Goal: Task Accomplishment & Management: Use online tool/utility

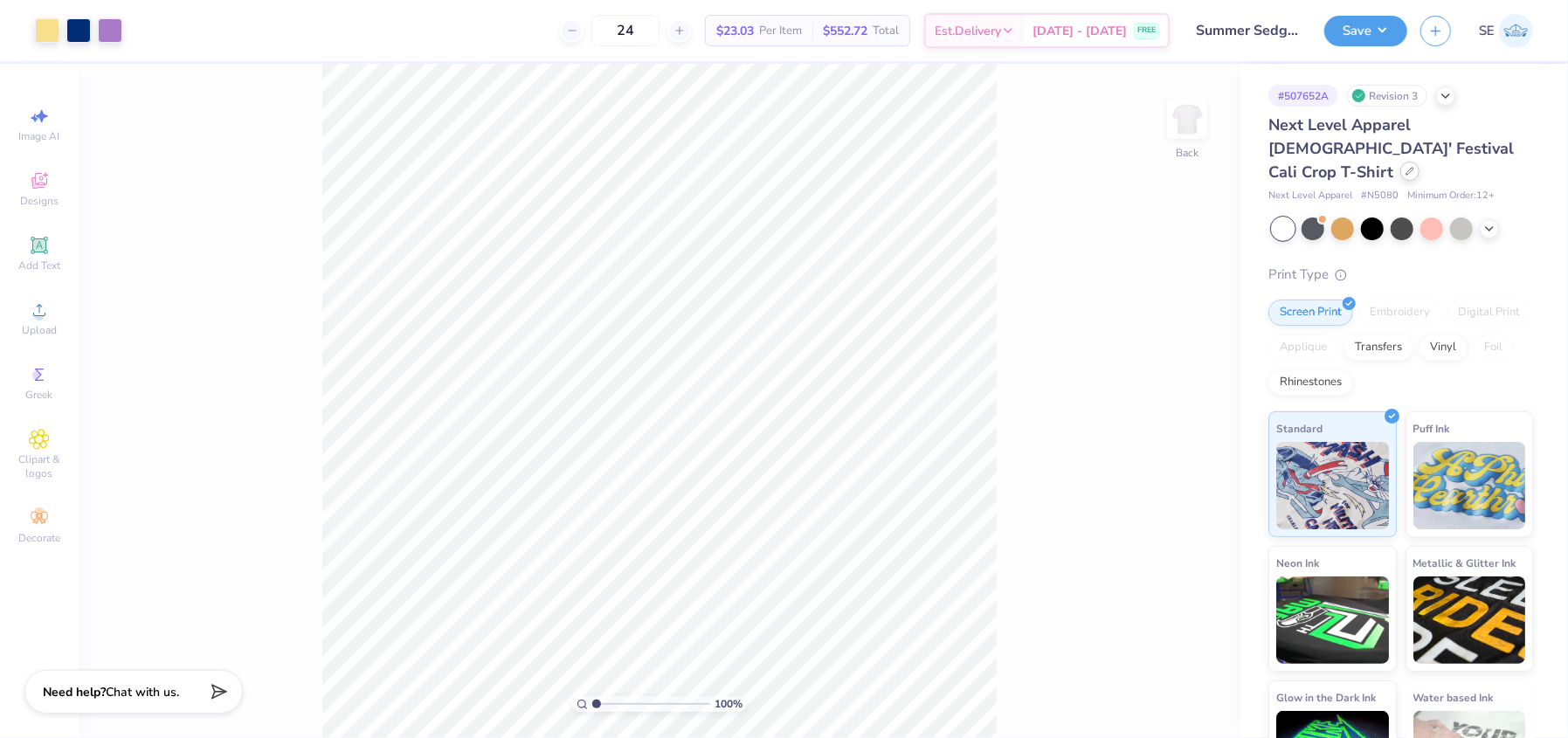
click at [1414, 166] on icon at bounding box center [1410, 171] width 9 height 9
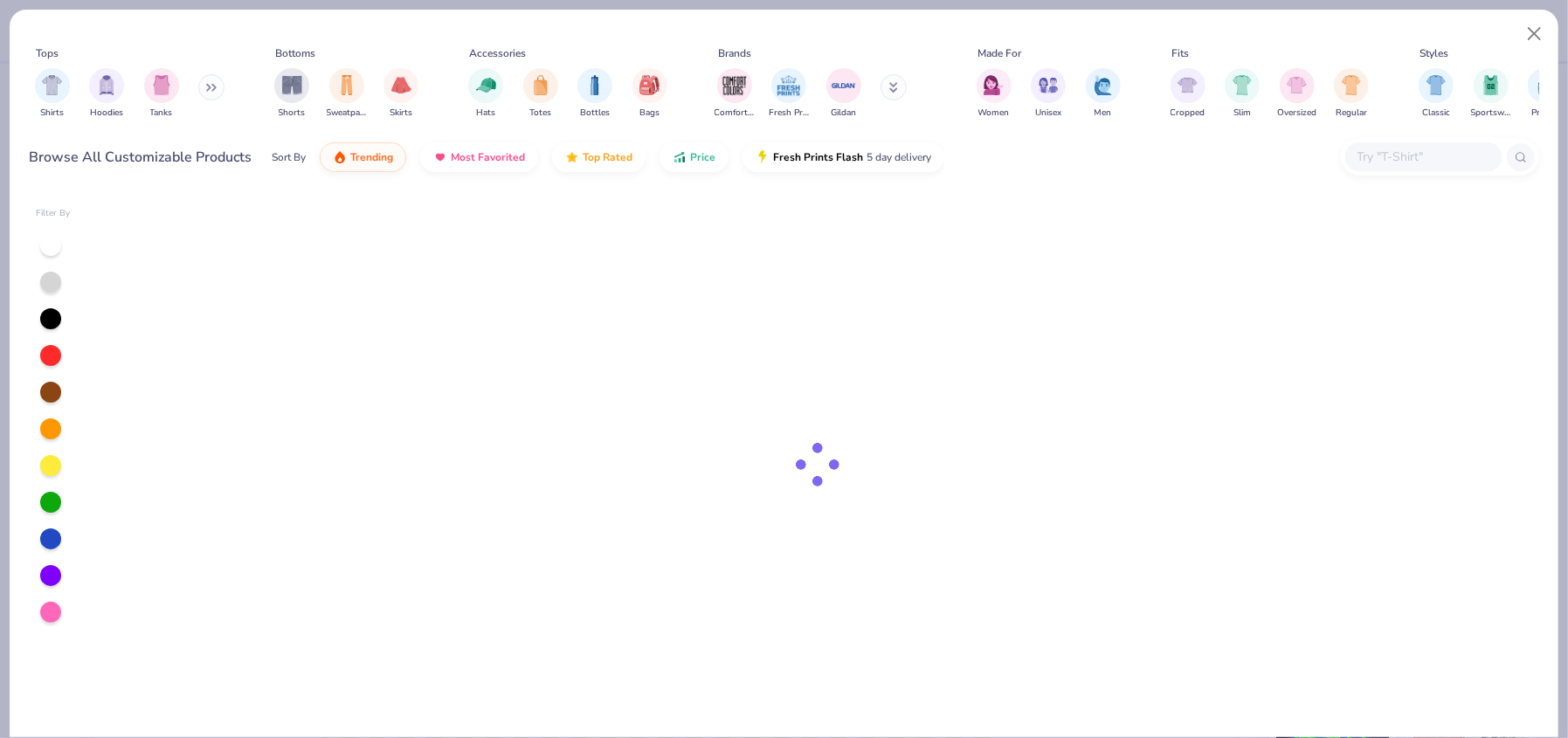
click at [1467, 146] on div "Tops Shirts Hoodies Tanks Bottoms Shorts Sweatpants Skirts Accessories Hats Tot…" at bounding box center [784, 374] width 1551 height 730
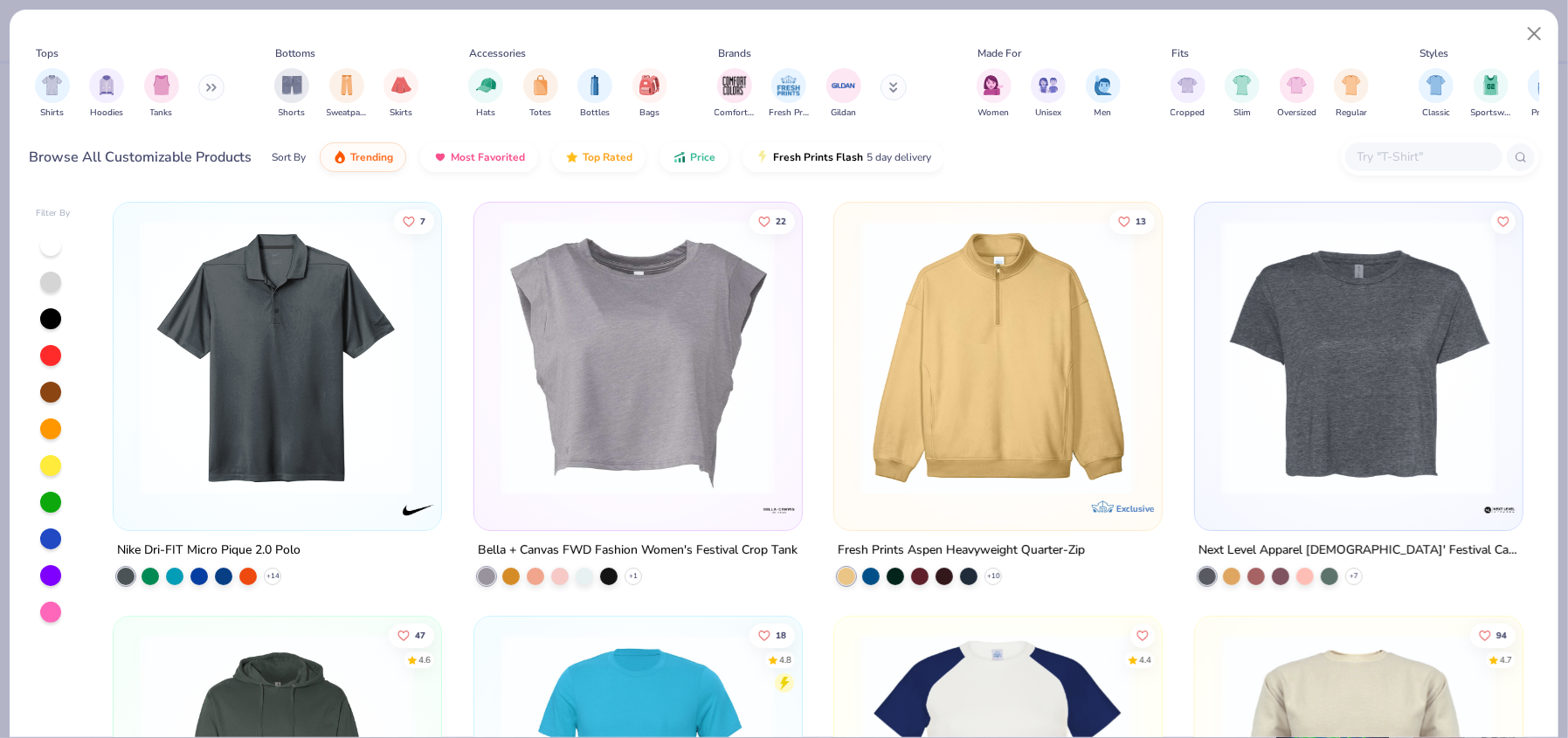
click at [1384, 155] on input "text" at bounding box center [1423, 156] width 134 height 20
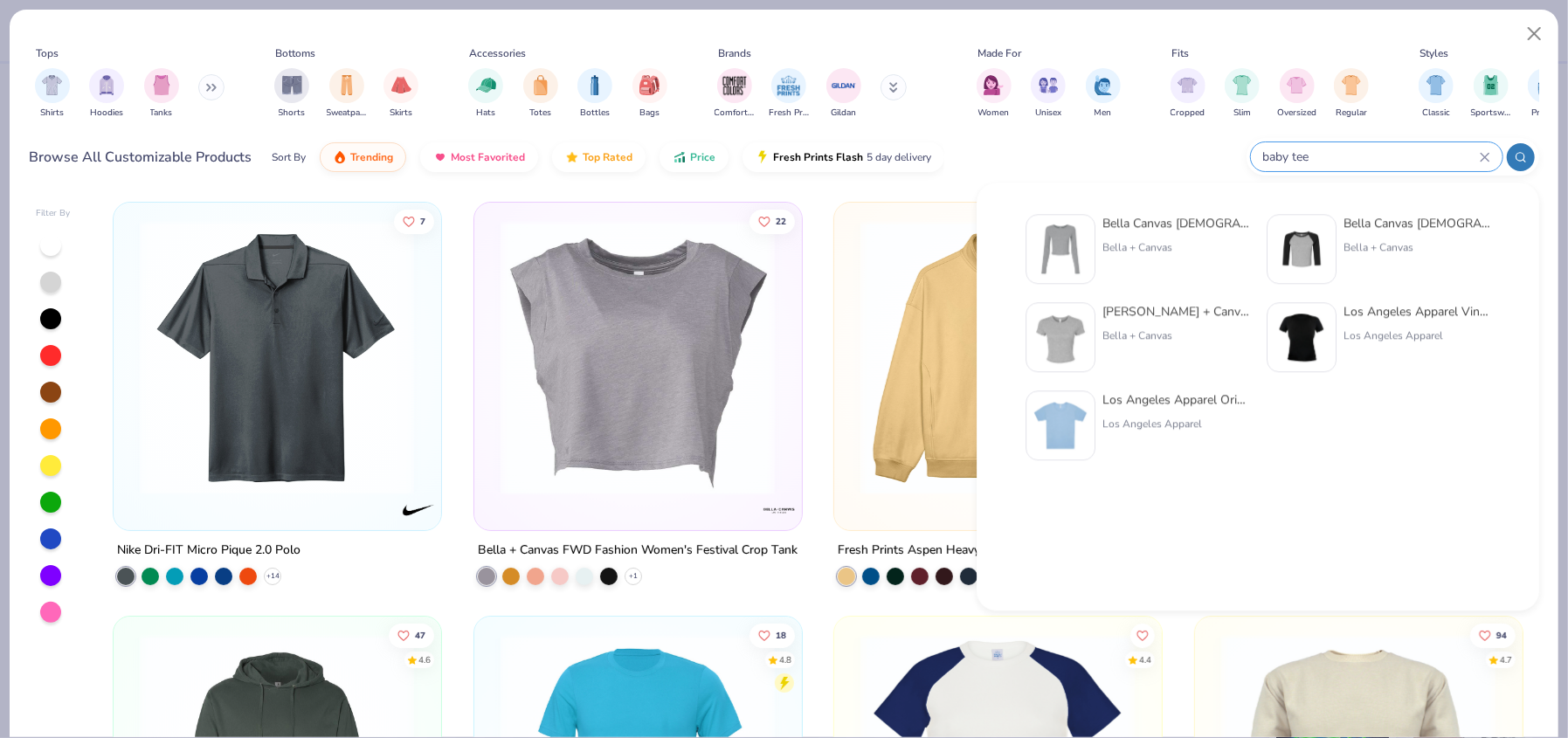
type input "baby tee"
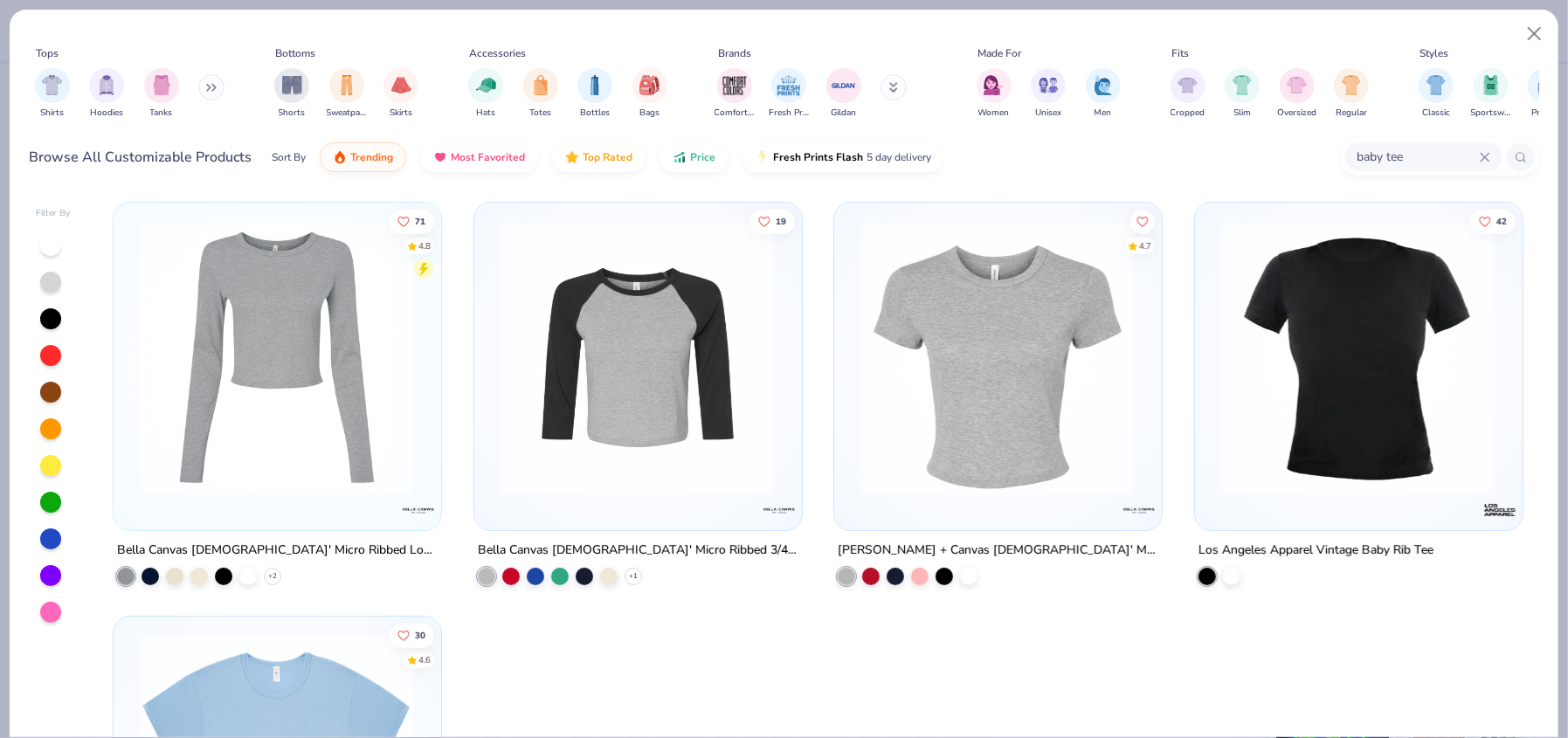
scroll to position [290, 0]
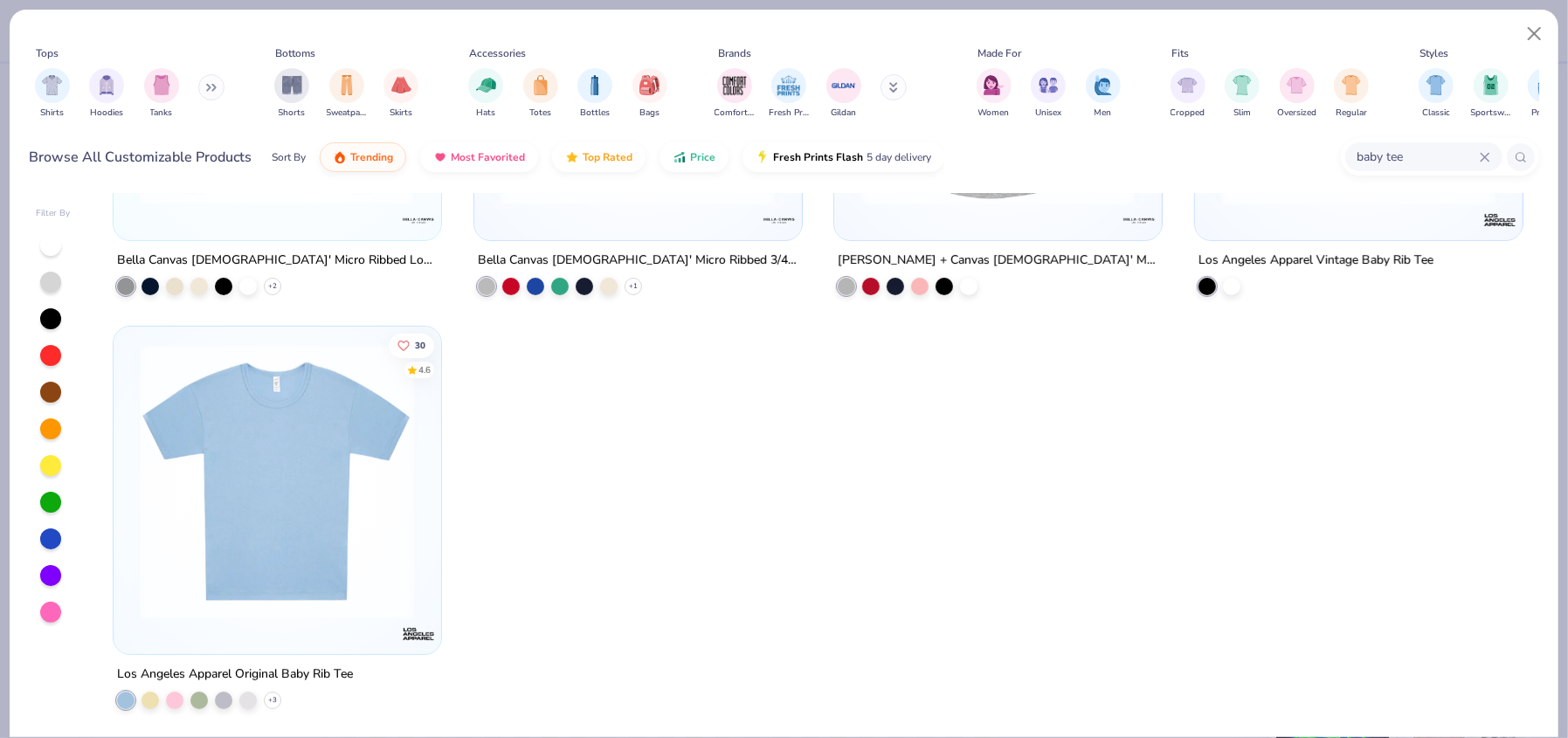
click at [342, 523] on img at bounding box center [276, 480] width 292 height 275
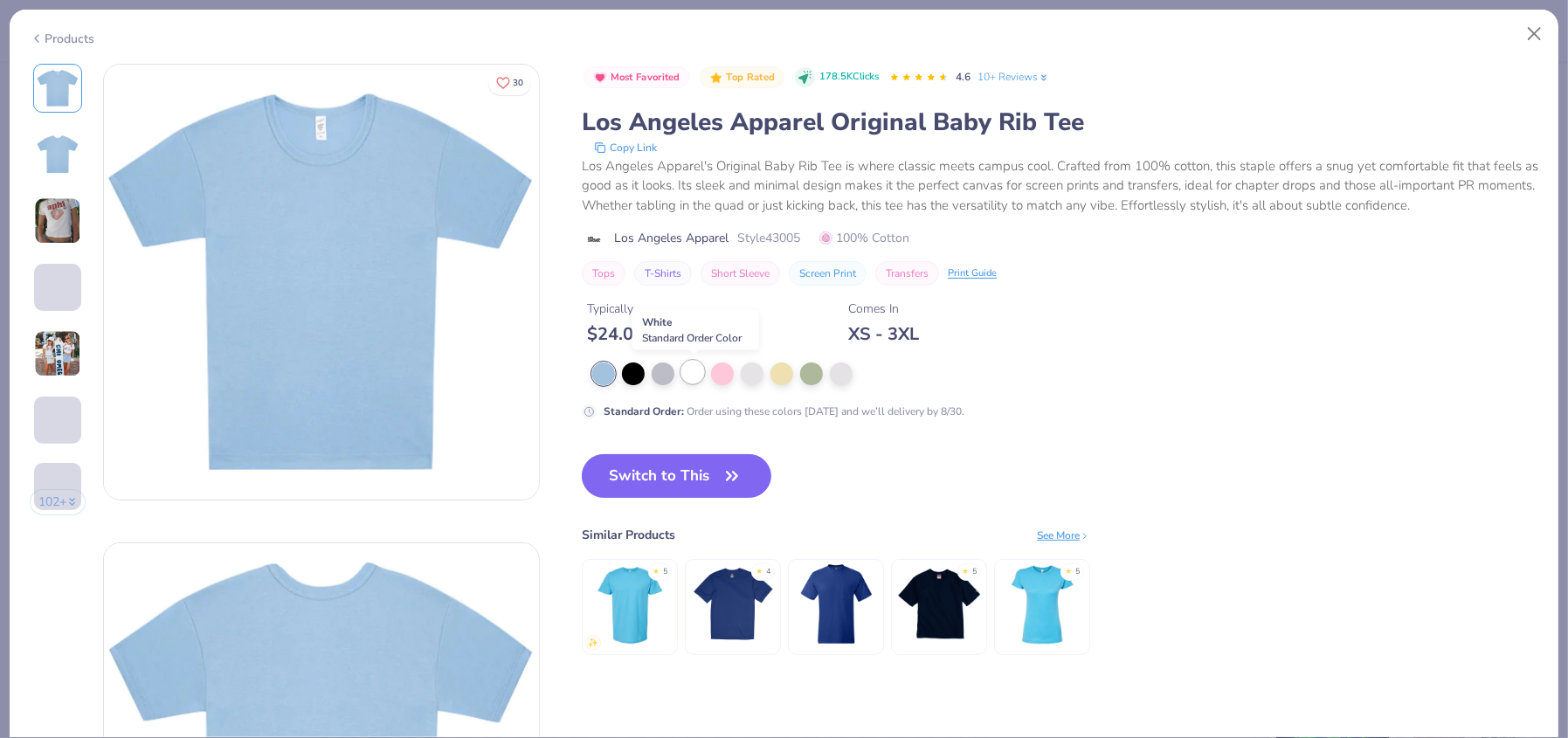
click at [692, 373] on div at bounding box center [692, 372] width 23 height 23
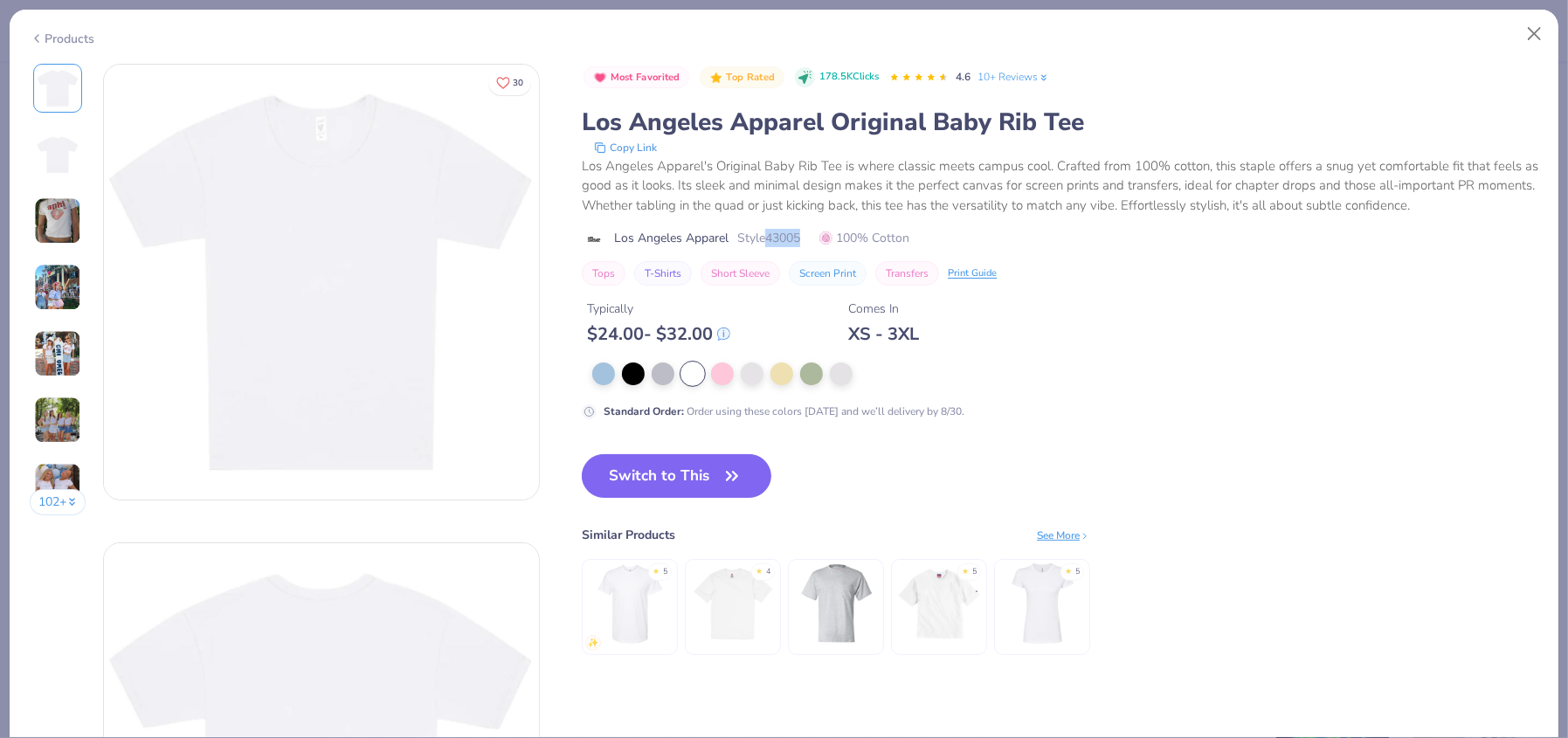
copy span "43005"
drag, startPoint x: 808, startPoint y: 234, endPoint x: 770, endPoint y: 233, distance: 38.0
click at [770, 233] on div "Los Angeles Apparel Style 43005 100% Cotton" at bounding box center [1060, 238] width 956 height 18
click at [1535, 29] on button "Close" at bounding box center [1534, 34] width 33 height 33
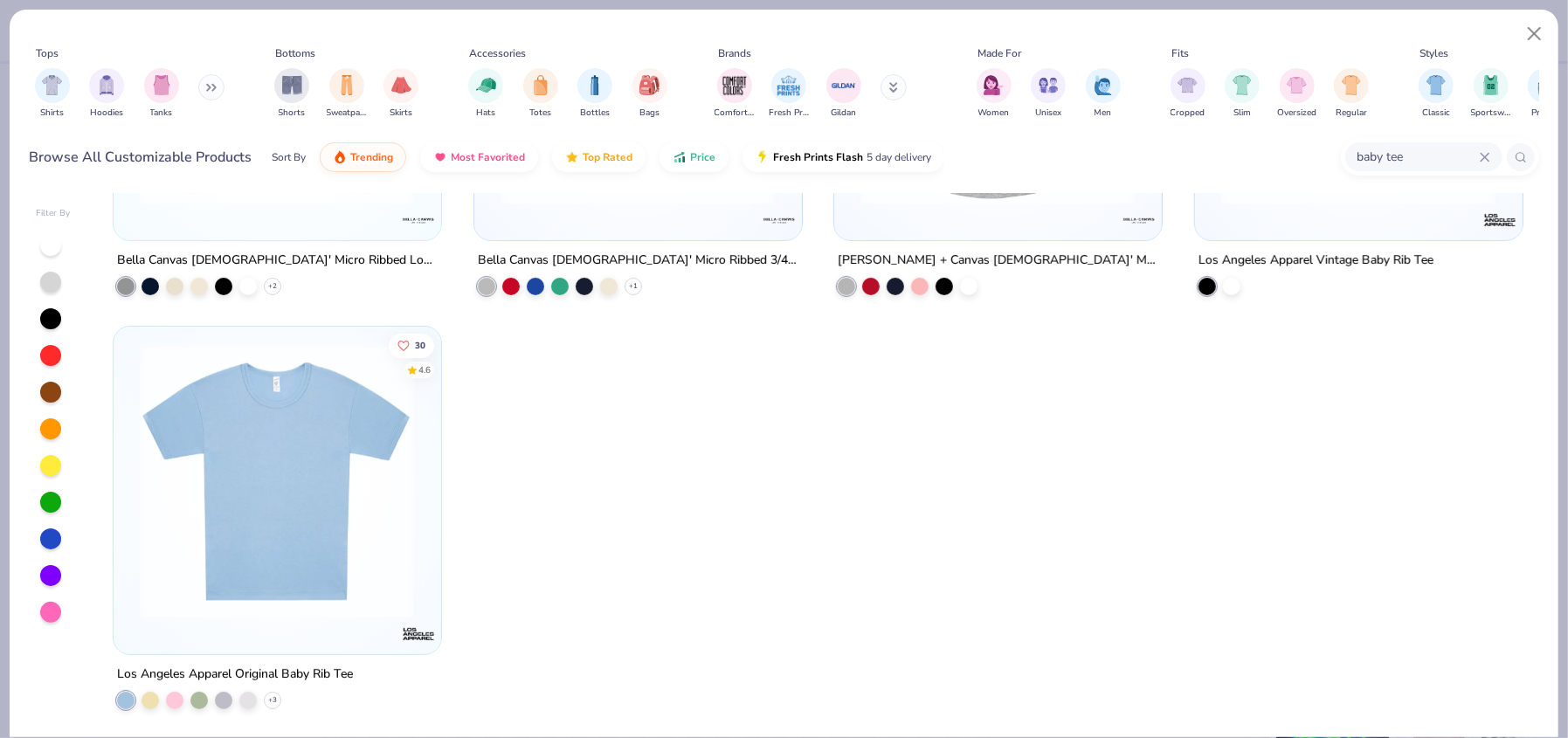
click at [1487, 156] on icon at bounding box center [1484, 156] width 10 height 10
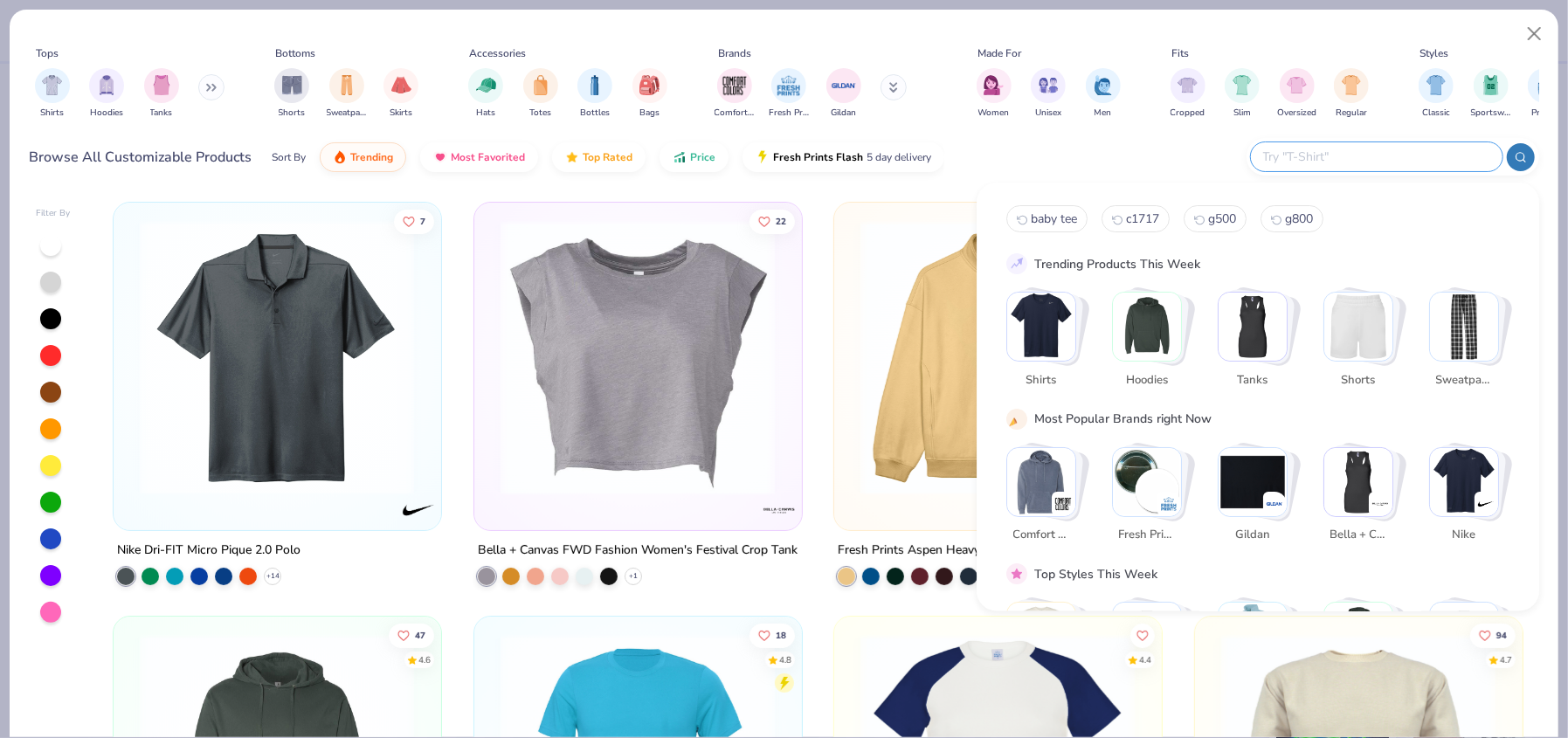
click at [1356, 155] on input "text" at bounding box center [1376, 156] width 229 height 20
paste input "43035"
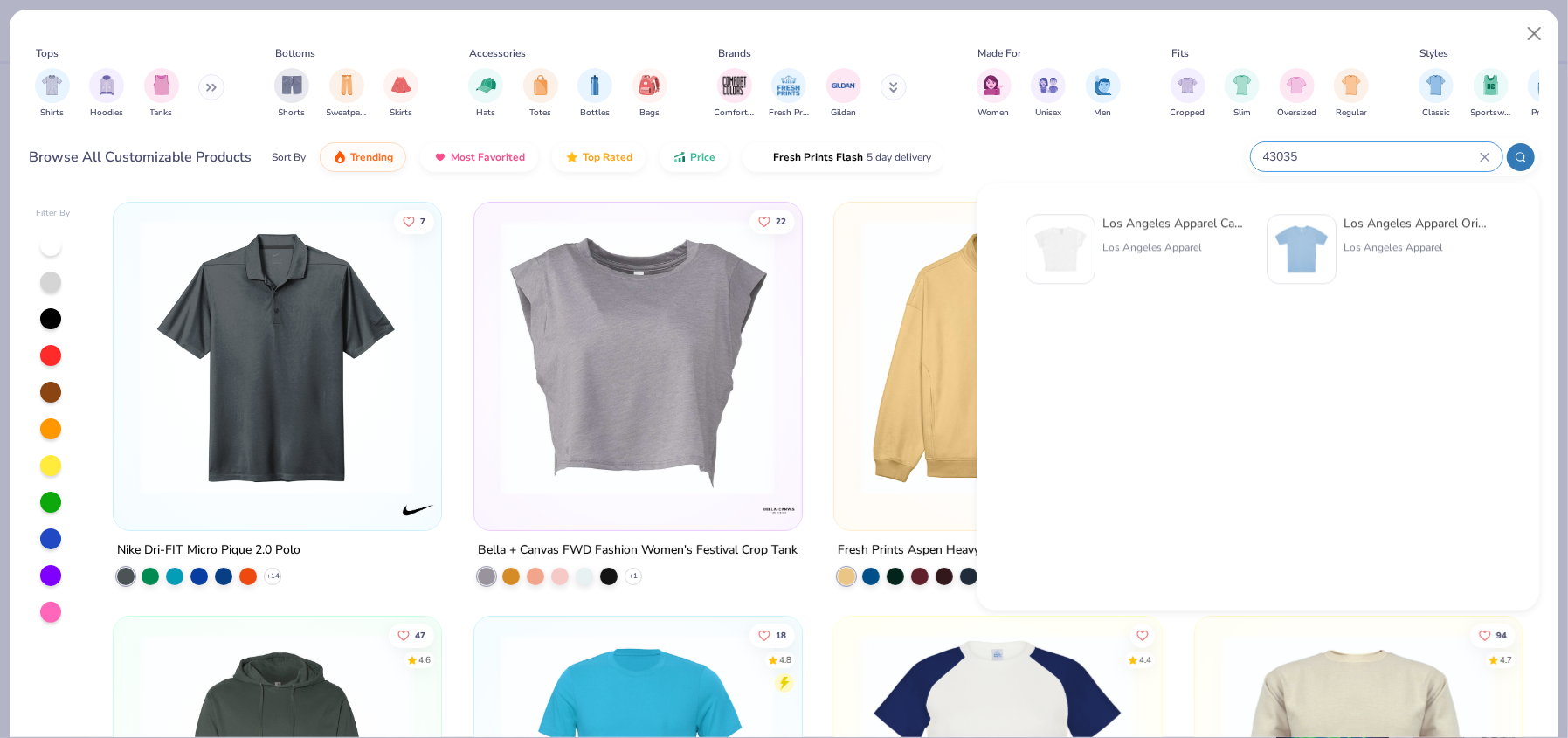
type input "43035"
click at [1071, 267] on img at bounding box center [1060, 249] width 54 height 54
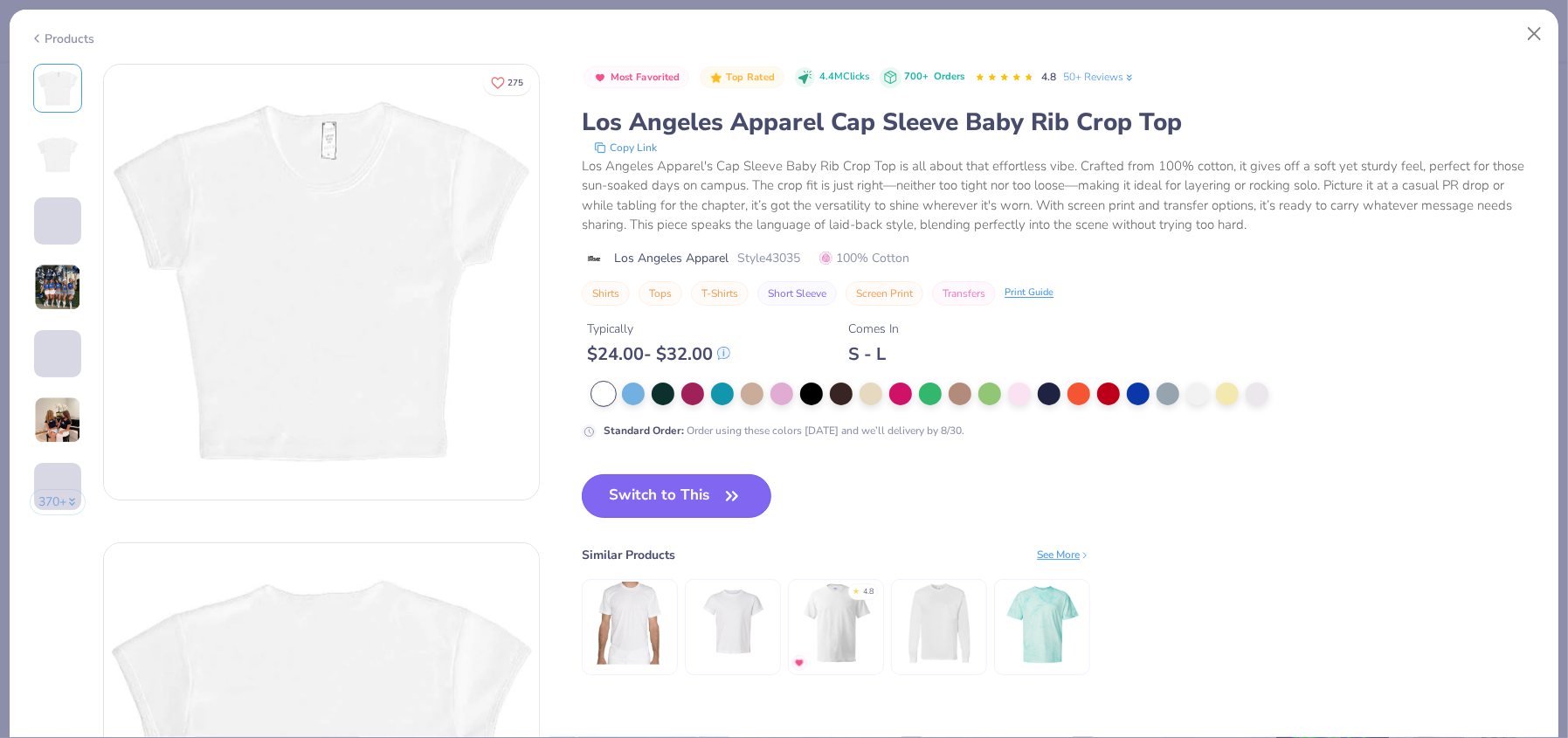
click at [692, 493] on button "Switch to This" at bounding box center [676, 497] width 189 height 44
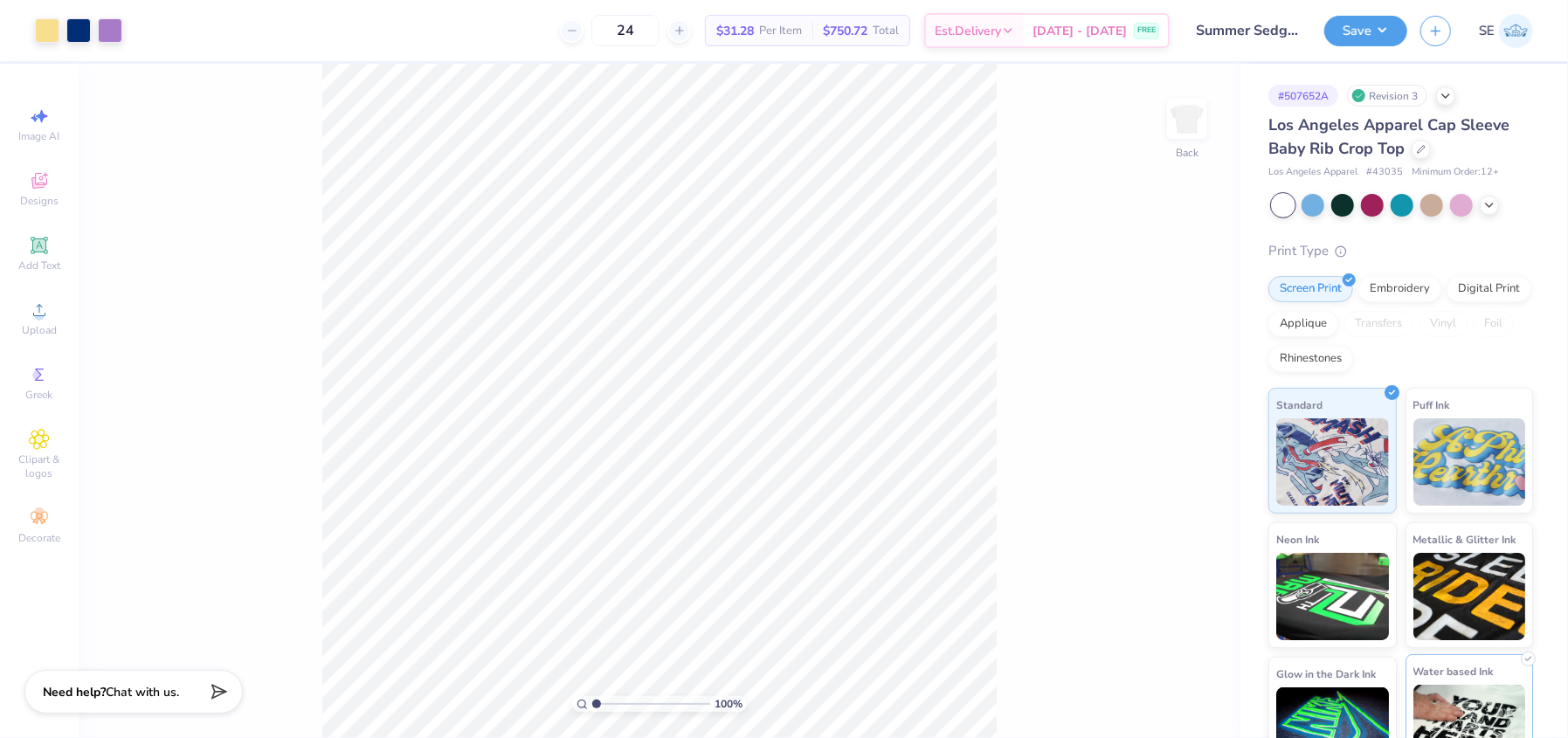
click at [1457, 705] on img at bounding box center [1469, 729] width 112 height 88
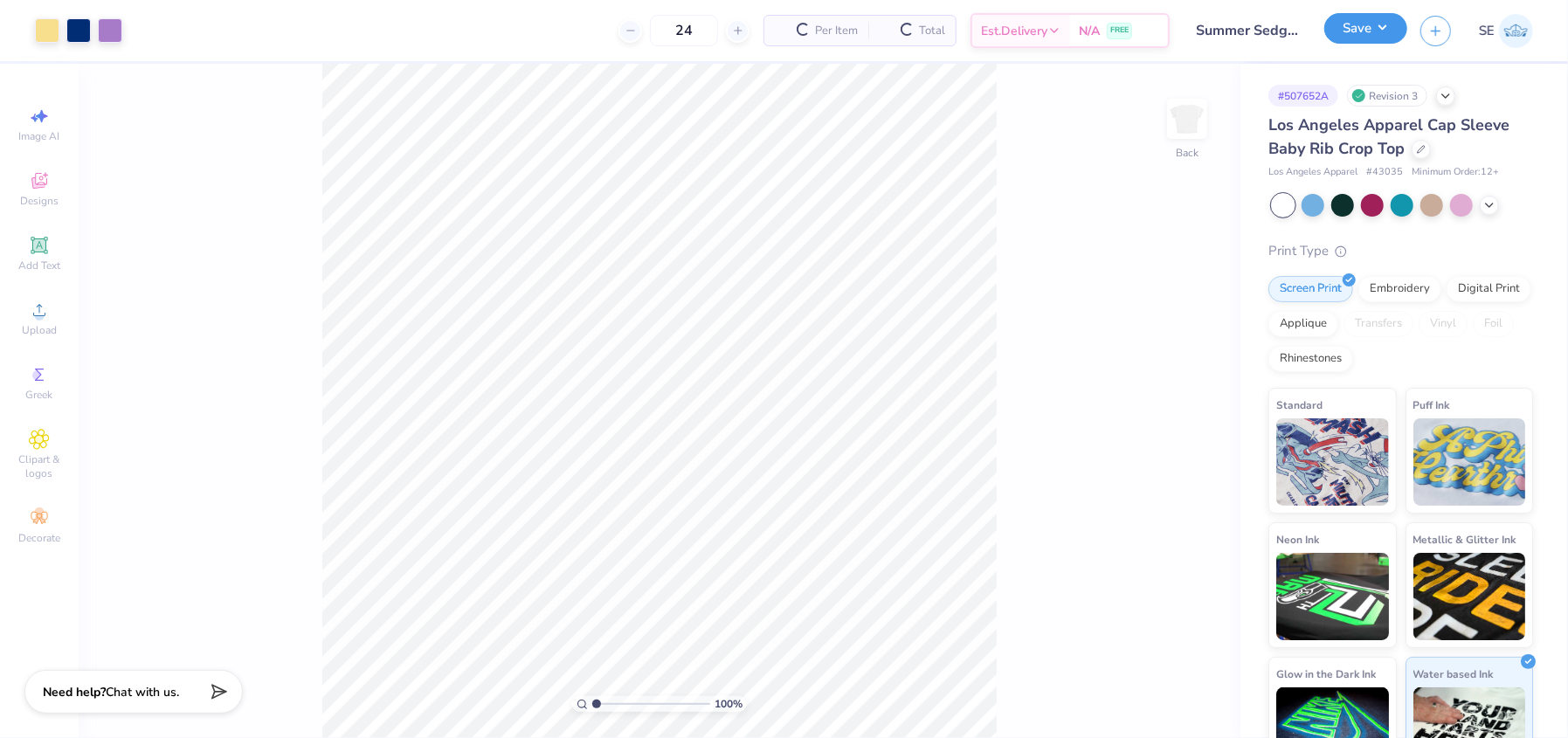
click at [1360, 28] on button "Save" at bounding box center [1365, 27] width 83 height 30
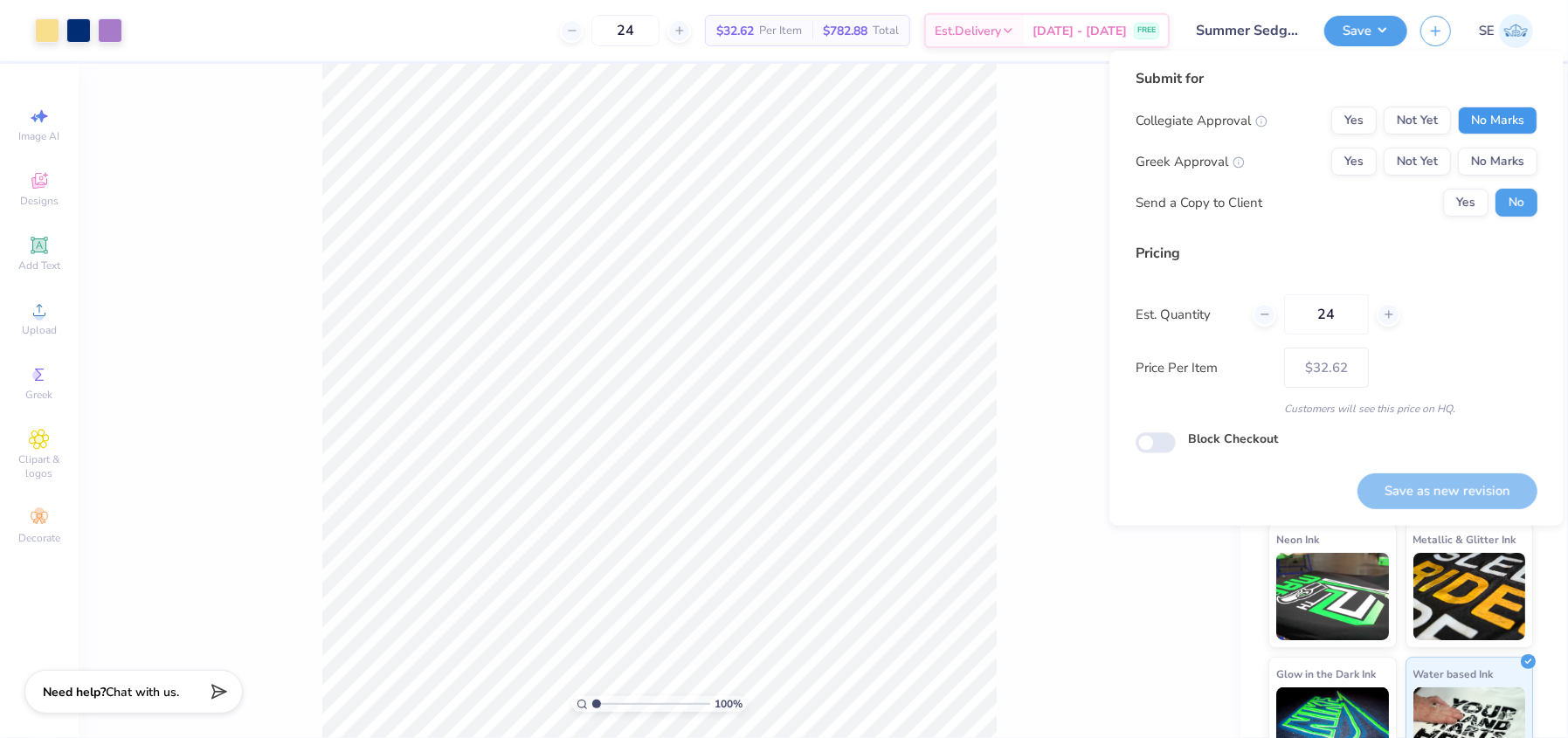
click at [1498, 122] on button "No Marks" at bounding box center [1497, 121] width 80 height 28
click at [1357, 153] on button "Yes" at bounding box center [1354, 161] width 46 height 28
click at [1432, 491] on button "Save as new revision" at bounding box center [1447, 491] width 180 height 36
type input "$32.62"
